Goal: Transaction & Acquisition: Purchase product/service

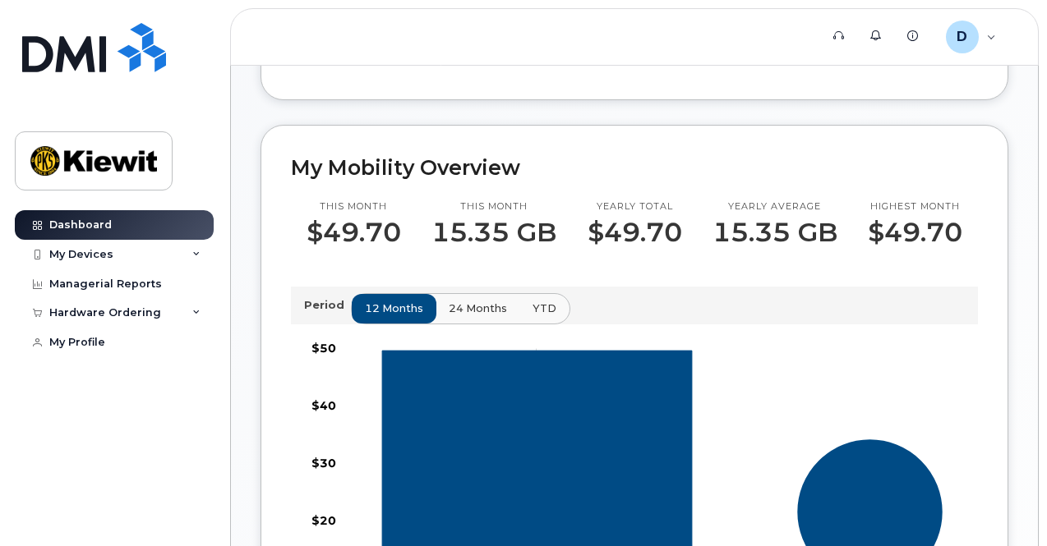
scroll to position [403, 0]
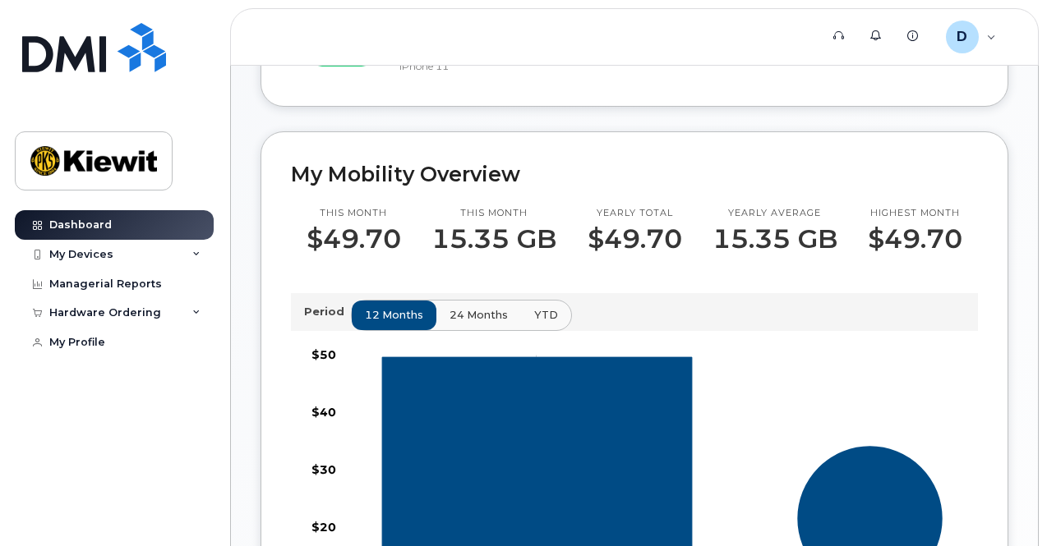
click at [466, 323] on span "24 months" at bounding box center [478, 315] width 58 height 16
click at [115, 259] on div "My Devices" at bounding box center [114, 255] width 199 height 30
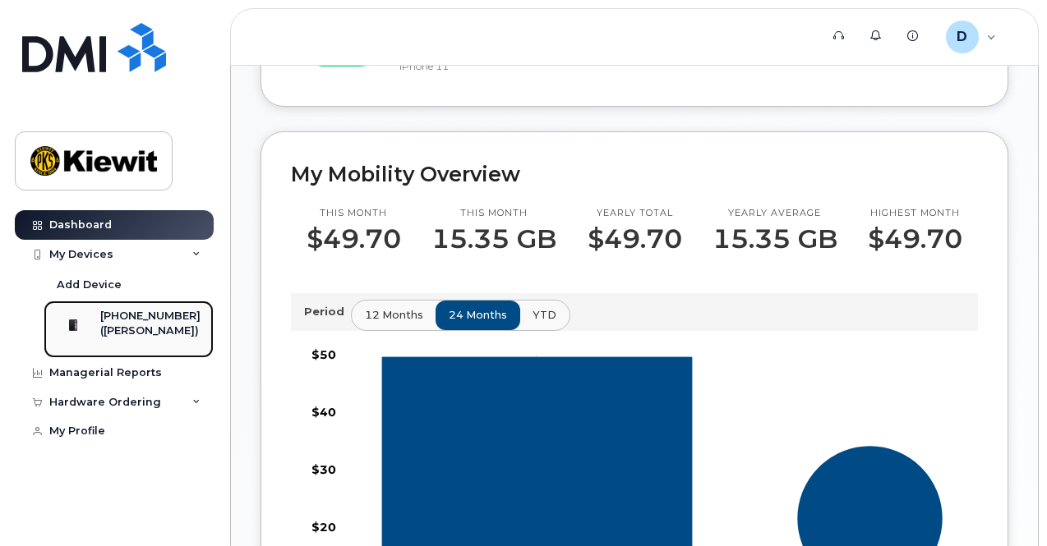
click at [149, 321] on div "[PHONE_NUMBER]" at bounding box center [150, 316] width 100 height 15
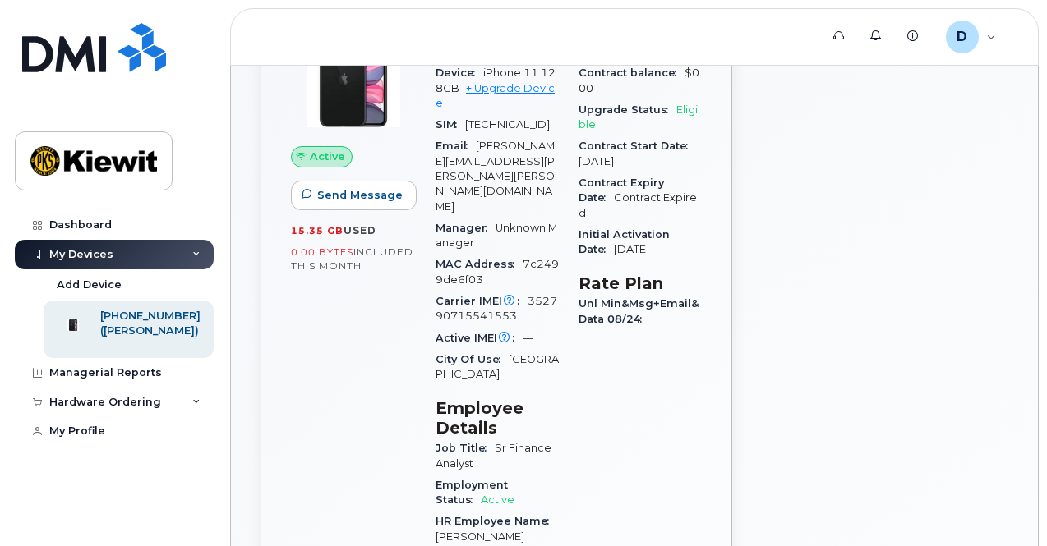
scroll to position [131, 0]
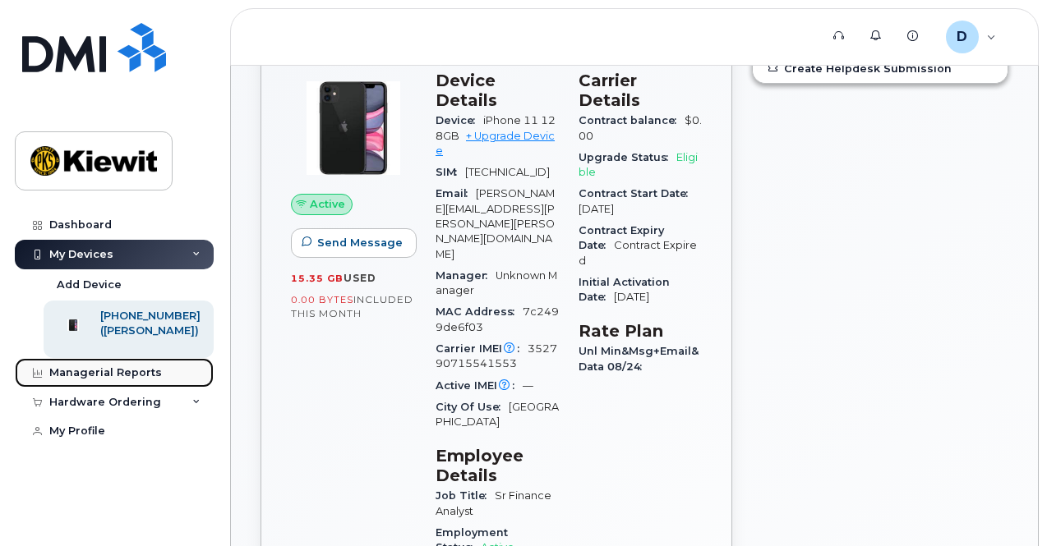
click at [103, 380] on div "Managerial Reports" at bounding box center [105, 372] width 113 height 13
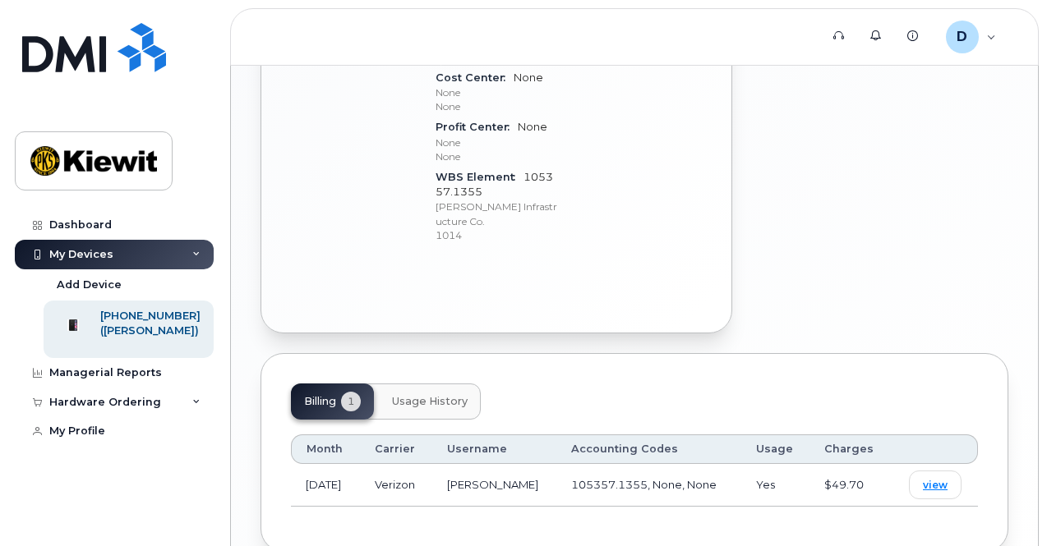
scroll to position [902, 0]
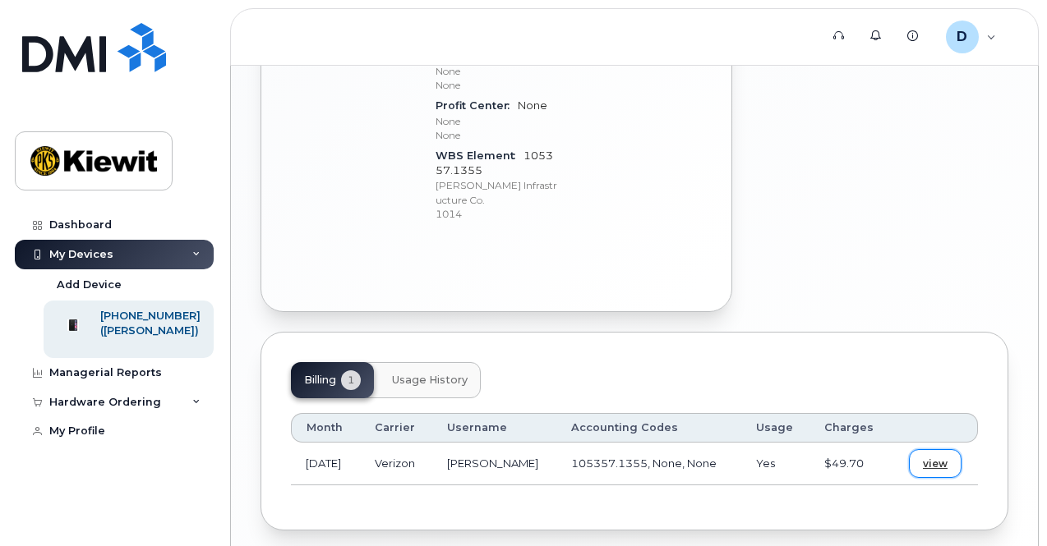
click at [934, 457] on span "view" at bounding box center [935, 464] width 25 height 15
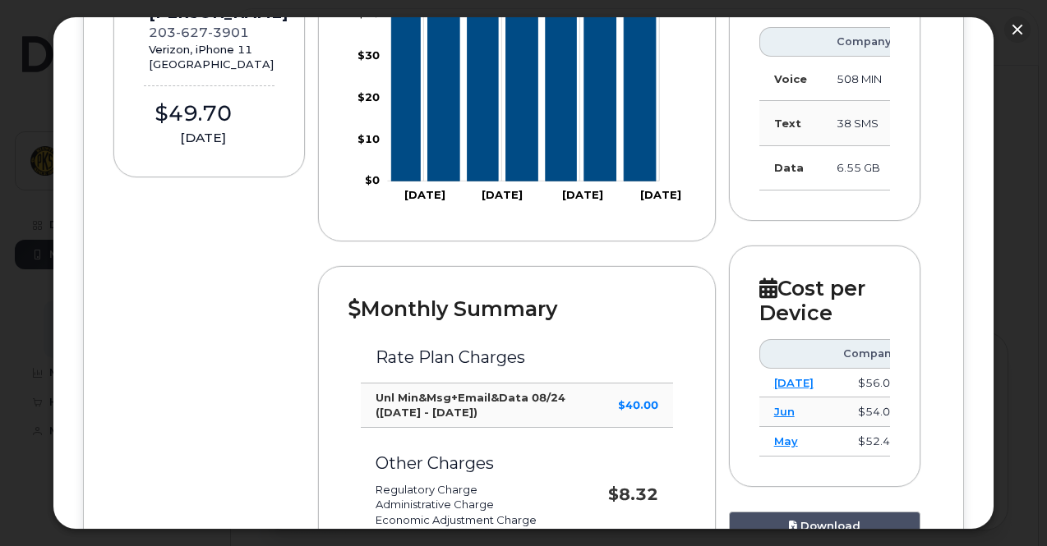
scroll to position [248, 0]
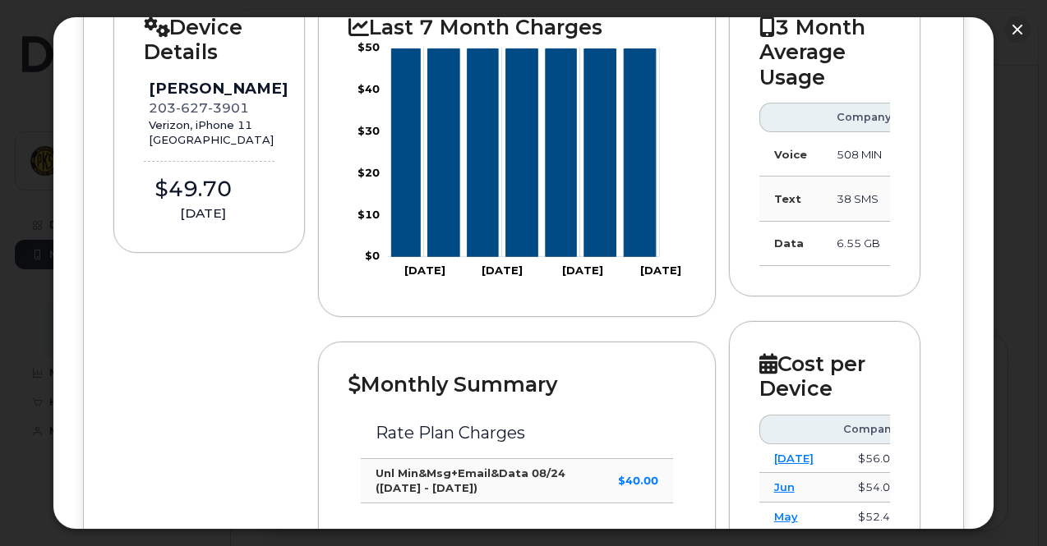
click at [988, 84] on div "× Kiewit Corporation Dameon Myrie Earlier February 2025 March 2025 April 2025 M…" at bounding box center [524, 273] width 942 height 514
click at [994, 75] on div at bounding box center [523, 273] width 1047 height 546
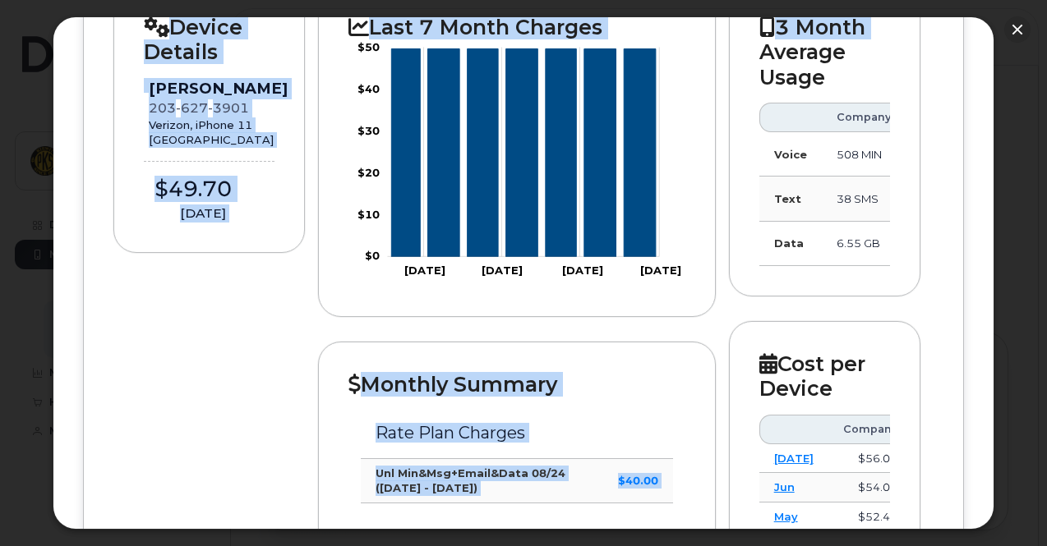
drag, startPoint x: 994, startPoint y: 75, endPoint x: 992, endPoint y: 21, distance: 53.5
click at [992, 21] on div "× Kiewit Corporation Dameon Myrie Earlier February 2025 March 2025 April 2025 M…" at bounding box center [523, 273] width 1047 height 546
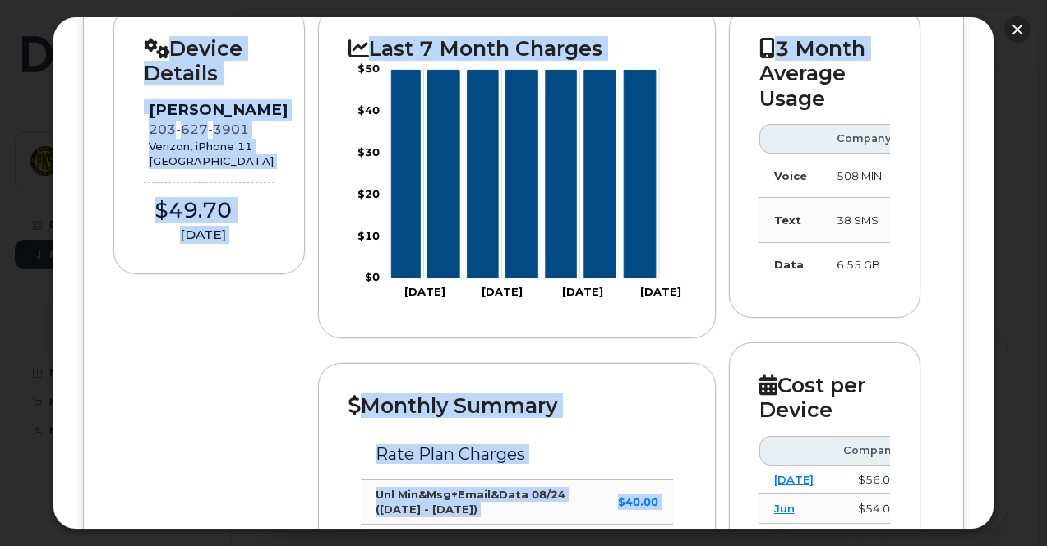
click at [1016, 30] on button "button" at bounding box center [1017, 29] width 26 height 26
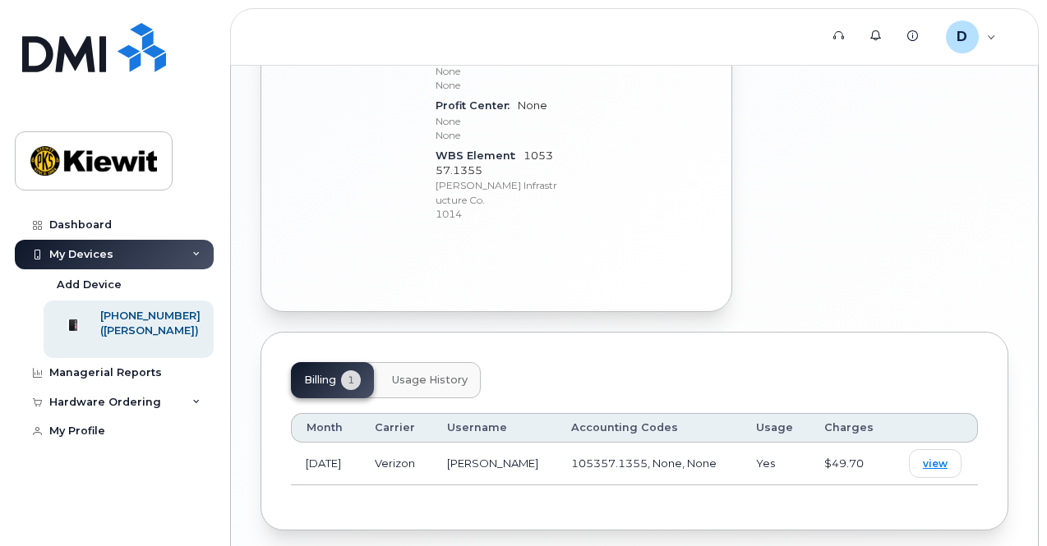
click at [411, 374] on span "Usage History" at bounding box center [430, 380] width 76 height 13
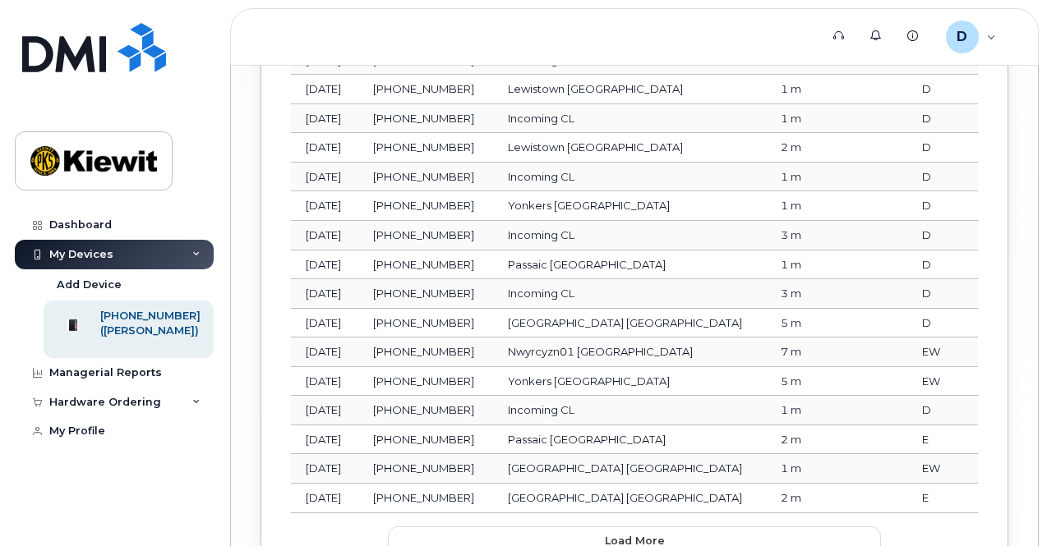
scroll to position [2012, 0]
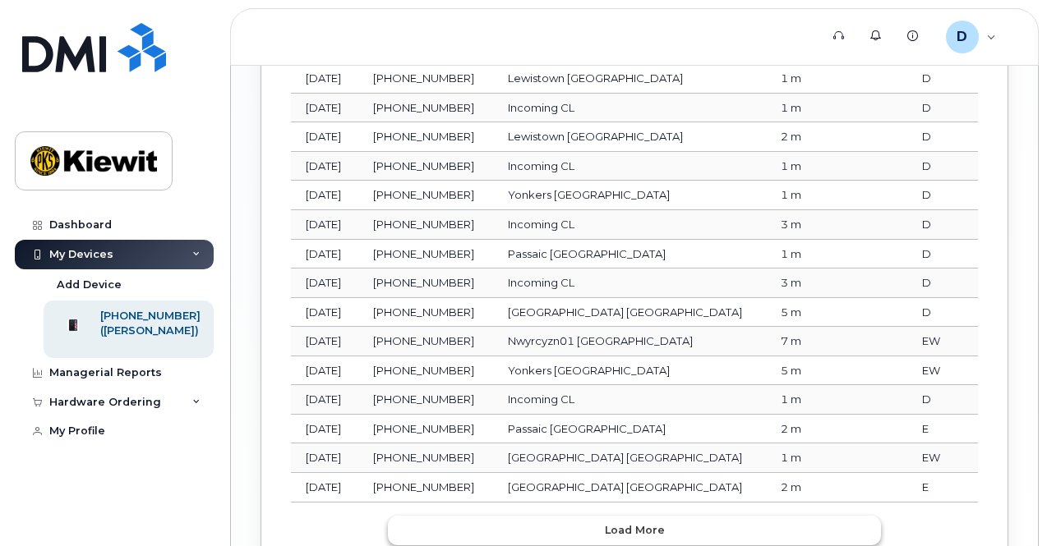
click at [623, 523] on span "Load more" at bounding box center [635, 531] width 60 height 16
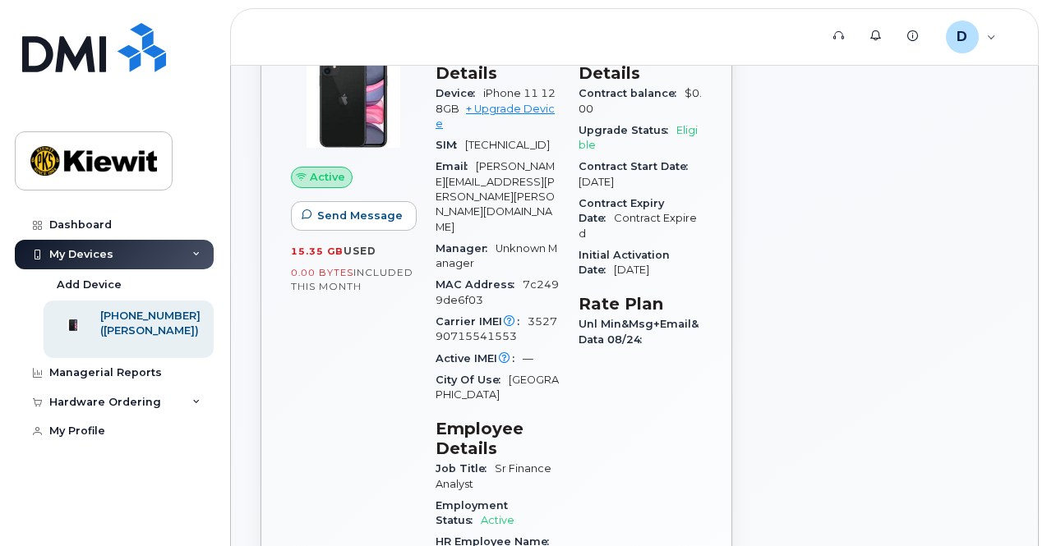
scroll to position [0, 0]
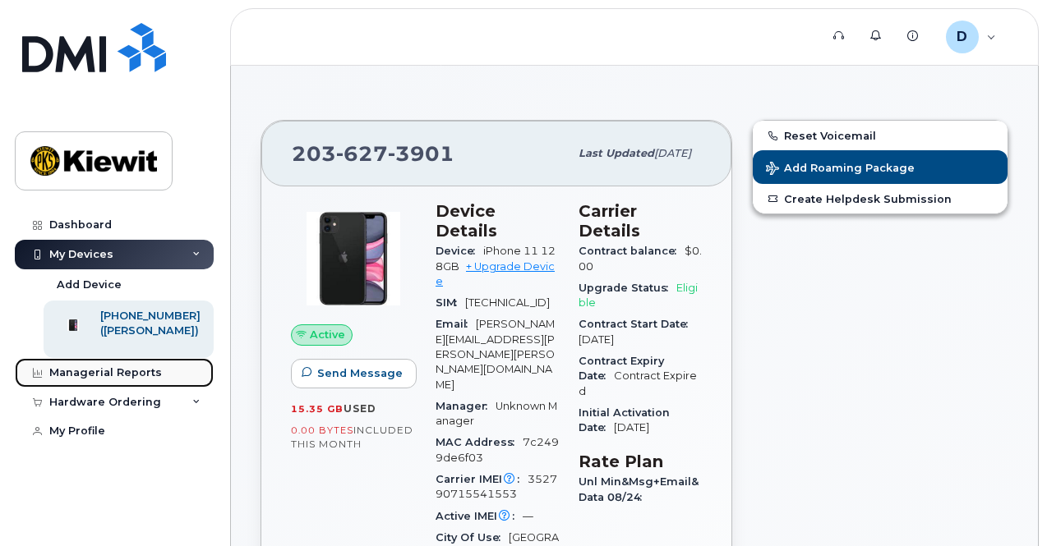
click at [111, 380] on div "Managerial Reports" at bounding box center [105, 372] width 113 height 13
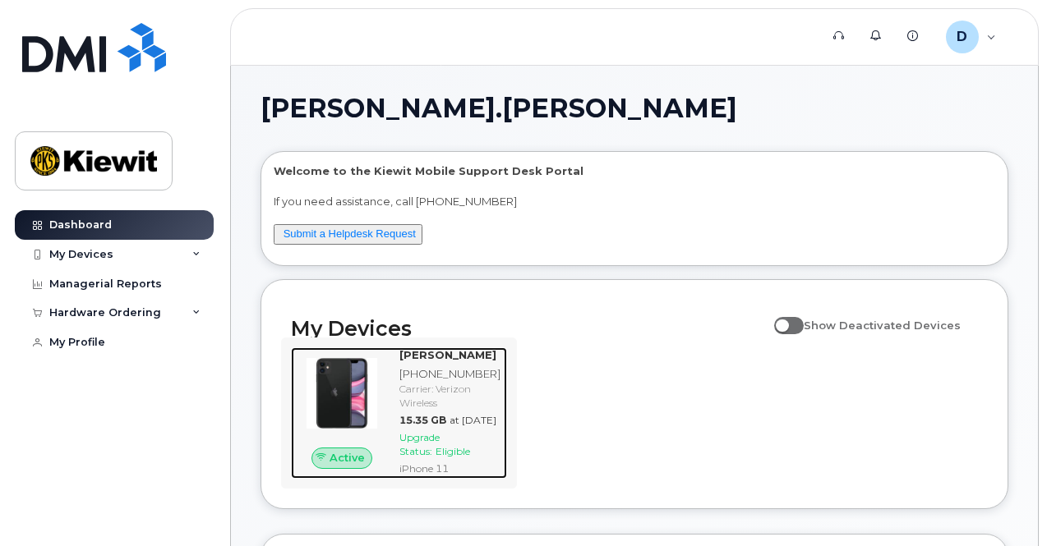
click at [430, 450] on span "Upgrade Status:" at bounding box center [419, 444] width 40 height 26
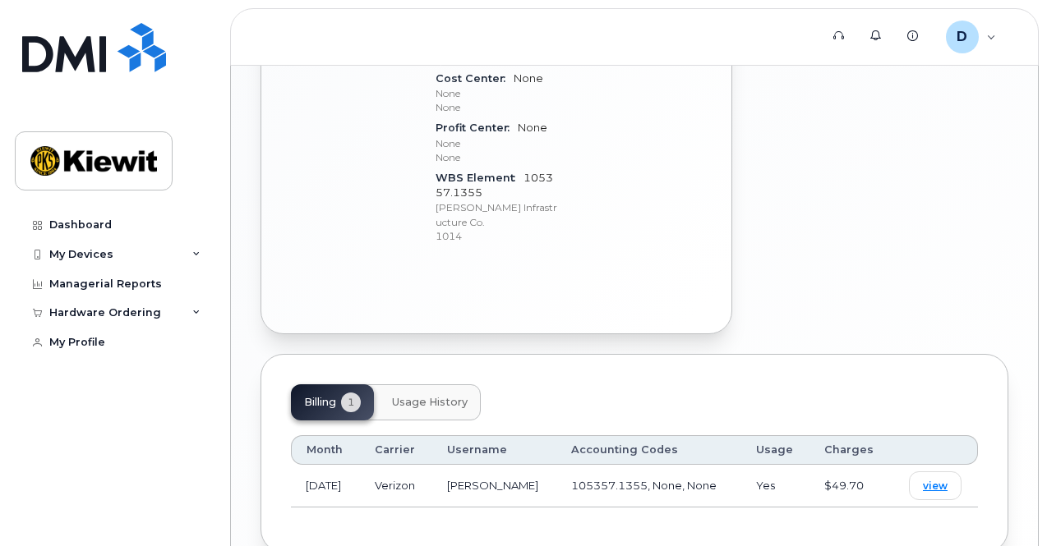
scroll to position [902, 0]
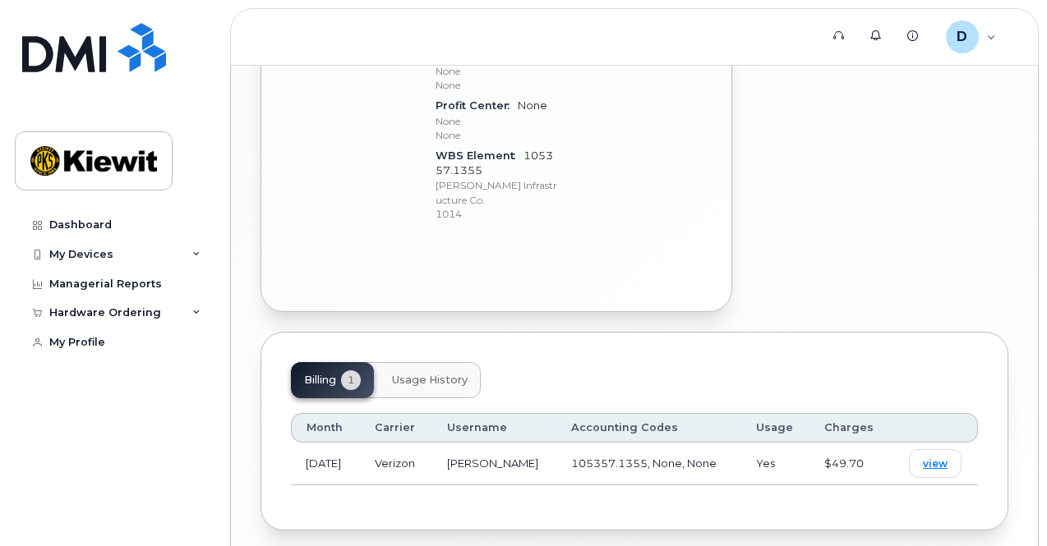
click at [843, 434] on div "Month Carrier Username Accounting Codes Usage Charges Aug 2025 Verizon Dameon M…" at bounding box center [634, 450] width 687 height 102
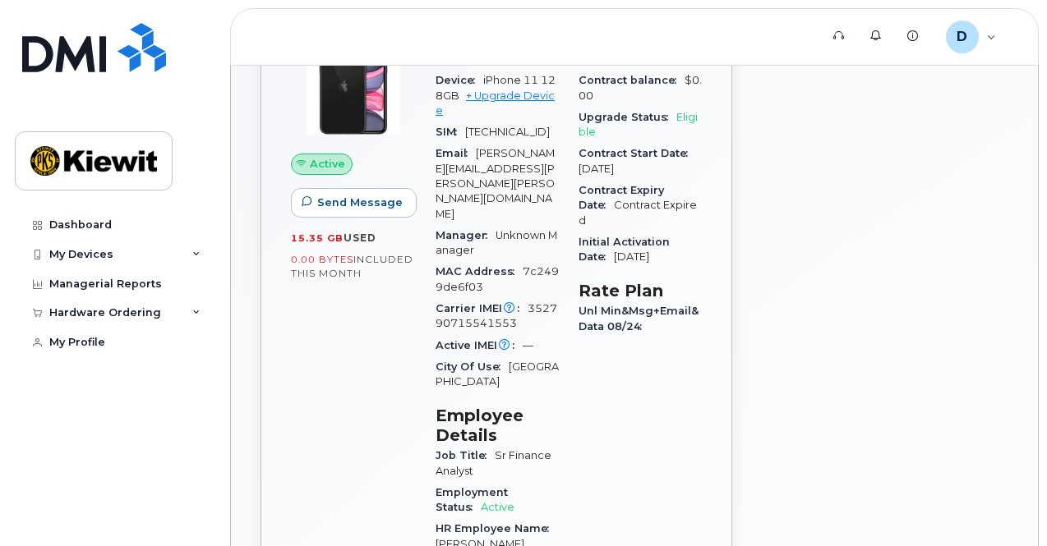
scroll to position [157, 0]
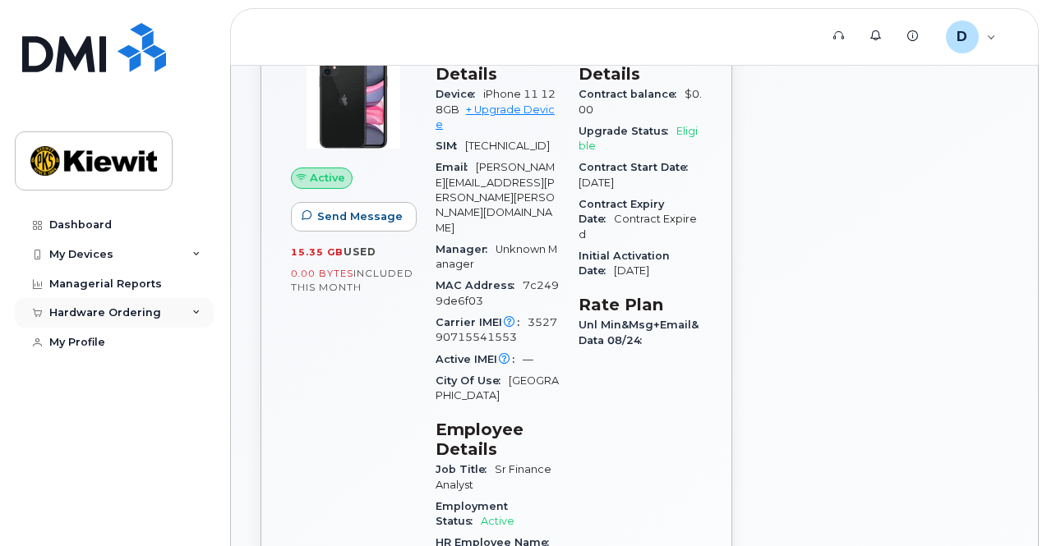
click at [203, 311] on div "Hardware Ordering" at bounding box center [114, 313] width 199 height 30
click at [200, 252] on div "My Devices" at bounding box center [114, 255] width 199 height 30
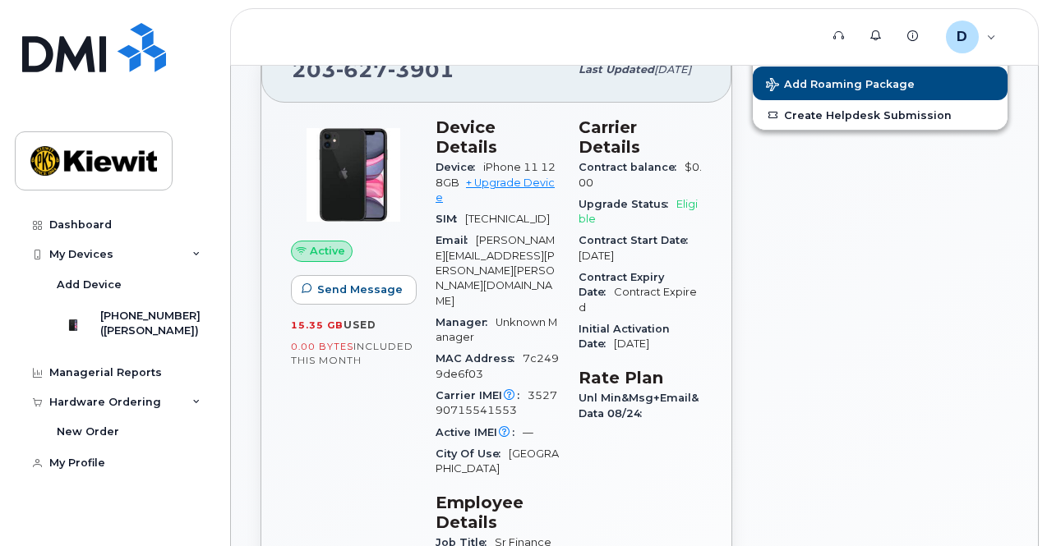
scroll to position [72, 0]
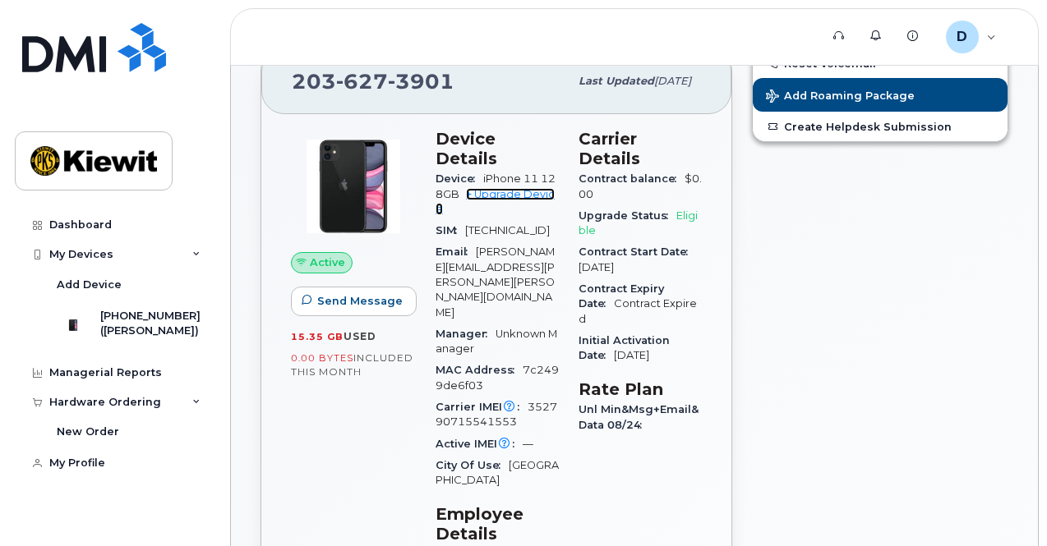
click at [514, 188] on link "+ Upgrade Device" at bounding box center [495, 201] width 119 height 27
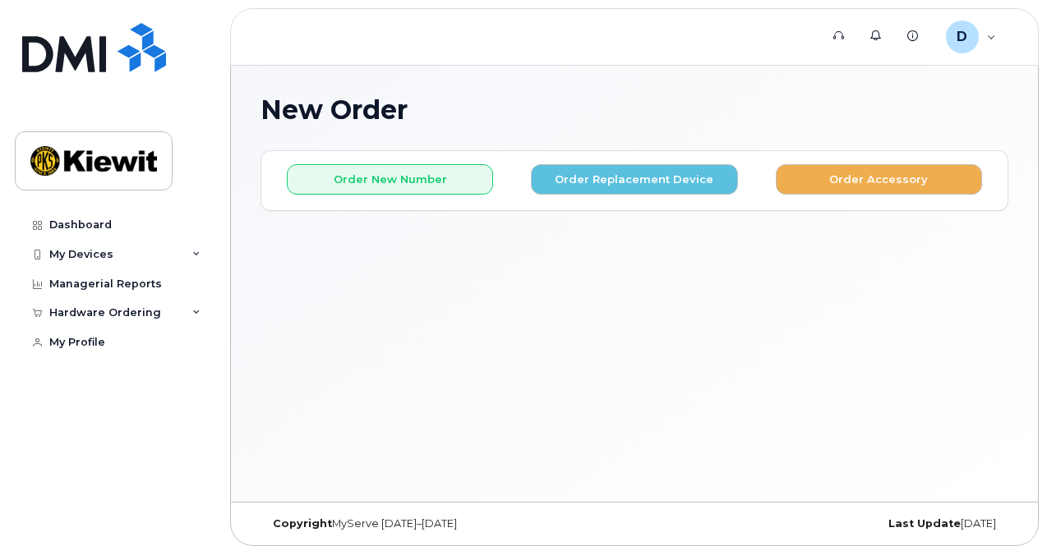
drag, startPoint x: 1045, startPoint y: 136, endPoint x: 1044, endPoint y: 252, distance: 116.7
click at [1044, 252] on body "Support Alerts Knowledge Base D [PERSON_NAME].[PERSON_NAME] Employee English Fr…" at bounding box center [523, 277] width 1047 height 555
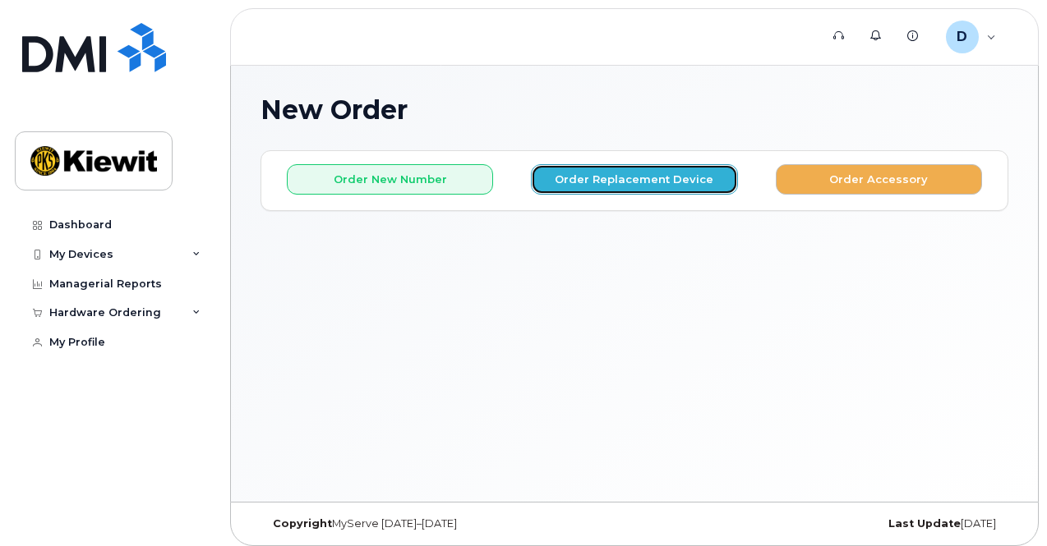
click at [661, 183] on button "Order Replacement Device" at bounding box center [634, 179] width 206 height 30
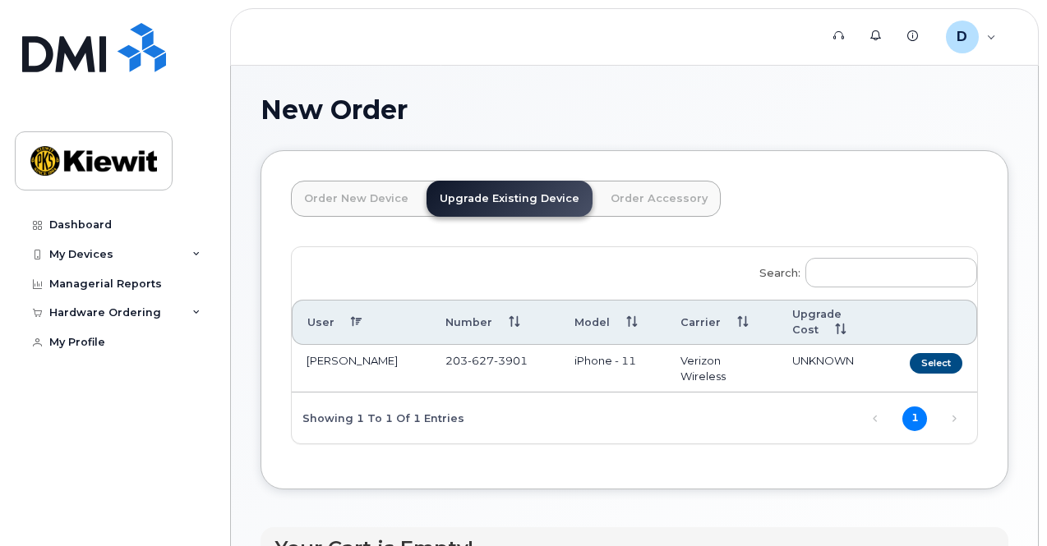
click at [883, 348] on td "Select" at bounding box center [930, 369] width 94 height 48
click at [910, 354] on button "Select" at bounding box center [936, 363] width 53 height 21
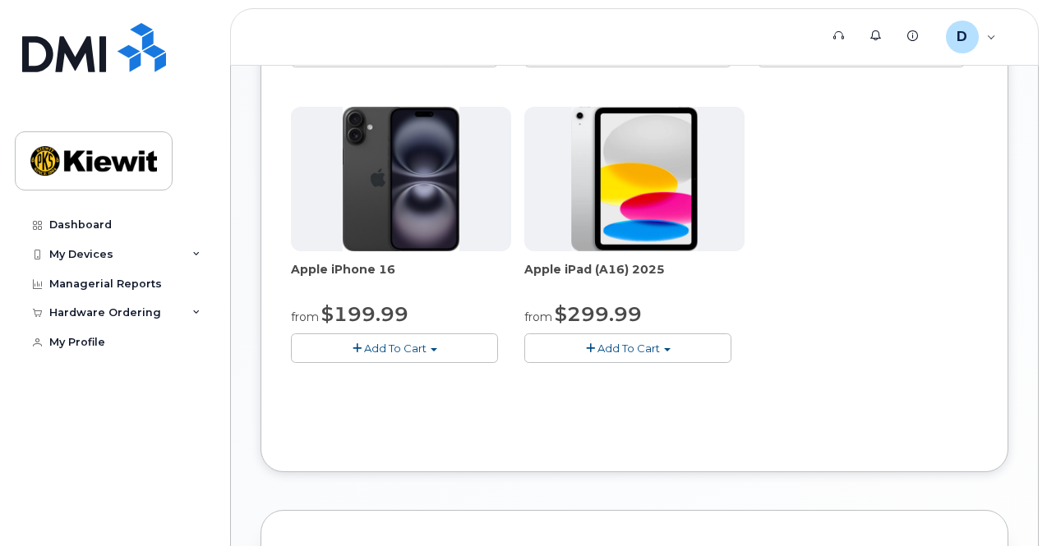
scroll to position [538, 0]
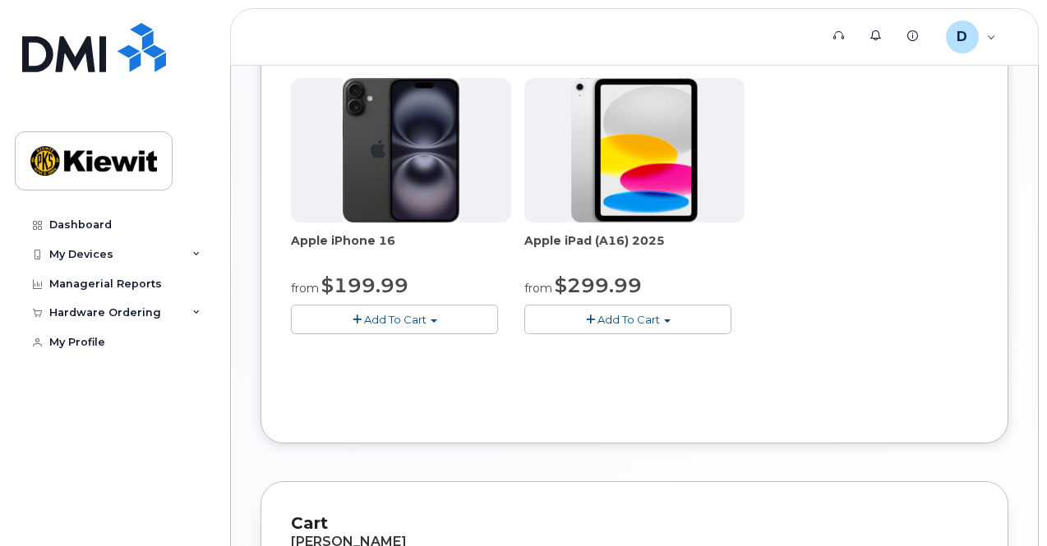
click at [376, 141] on img at bounding box center [401, 150] width 116 height 145
click at [345, 179] on img at bounding box center [401, 150] width 116 height 145
click at [398, 315] on button "Add To Cart" at bounding box center [394, 319] width 207 height 29
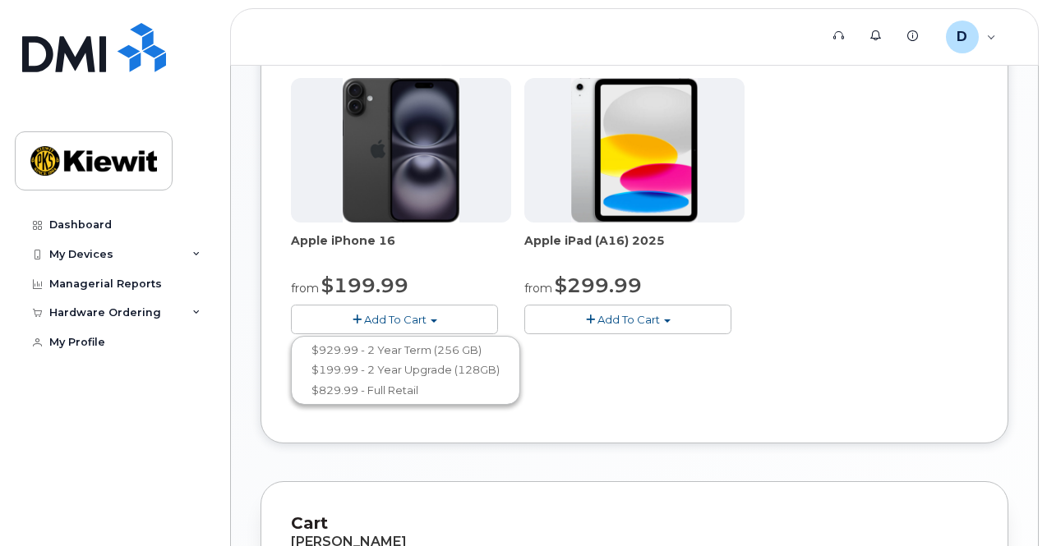
click at [646, 334] on div "Apple iPhone 16e from $0.99 Add To Cart $0.99 - 2 Year Upgrade (128GB) $599.99 …" at bounding box center [634, 71] width 687 height 578
